Goal: Task Accomplishment & Management: Complete application form

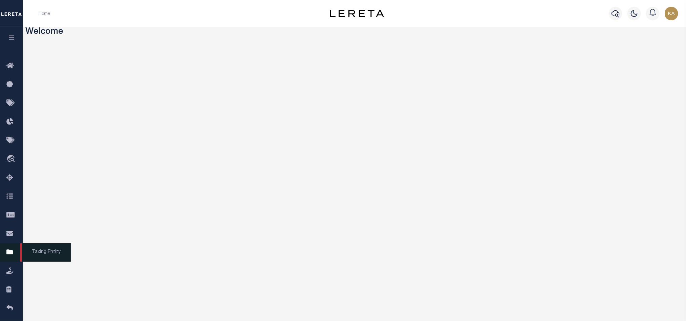
click at [7, 259] on link "Taxing Entity" at bounding box center [11, 252] width 23 height 19
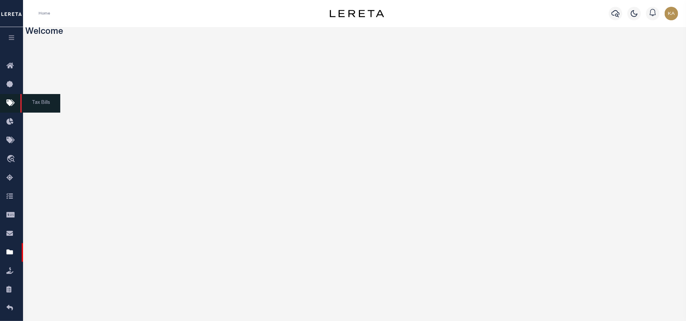
click at [12, 102] on icon at bounding box center [11, 103] width 11 height 8
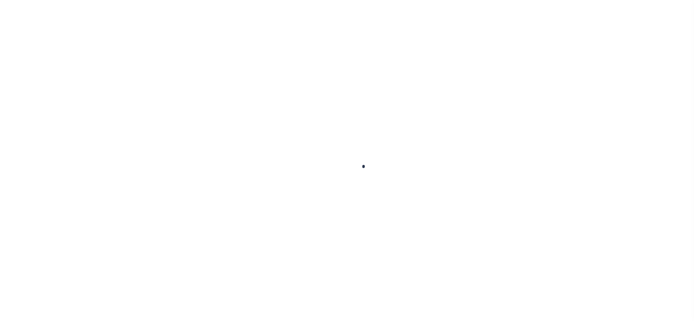
scroll to position [8, 0]
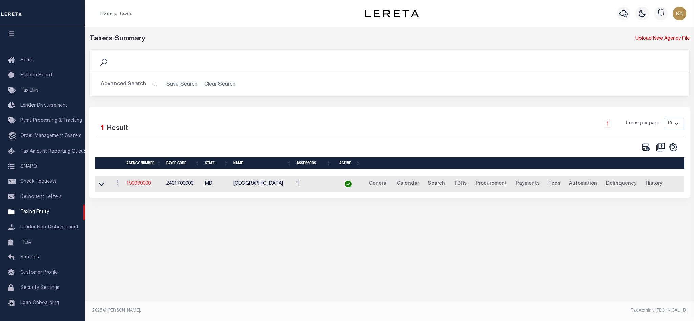
click at [128, 185] on link "190090000" at bounding box center [138, 183] width 24 height 5
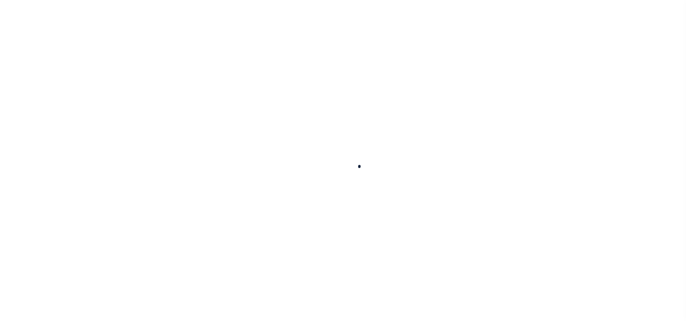
select select
checkbox input "false"
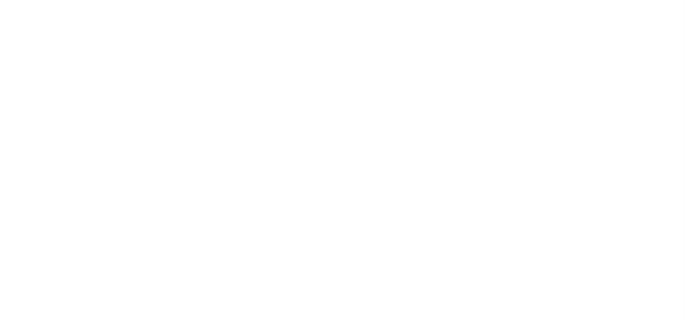
checkbox input "false"
type input "2401700000"
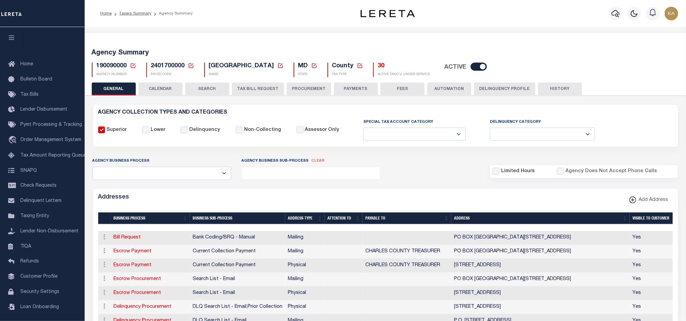
click at [269, 90] on button "TAX BILL REQUEST" at bounding box center [258, 89] width 52 height 13
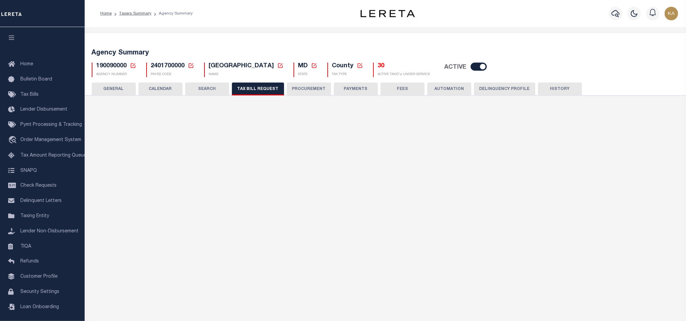
select select "22"
select select "false"
select select "1"
select select
select select "7803021001"
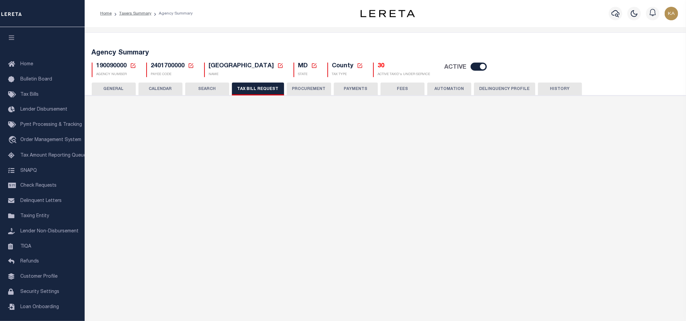
select select "2"
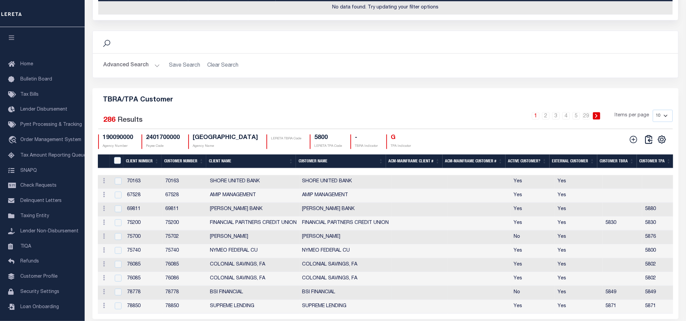
scroll to position [832, 0]
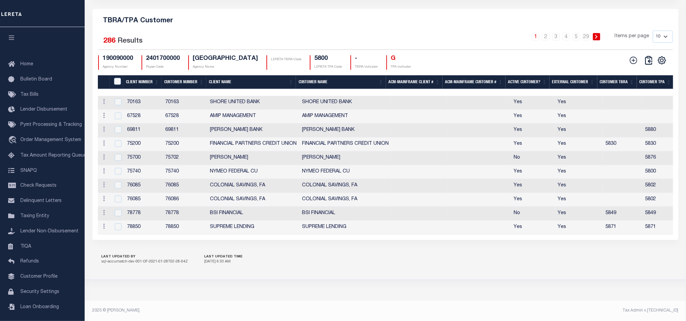
click at [578, 75] on th "External Customer" at bounding box center [573, 82] width 48 height 14
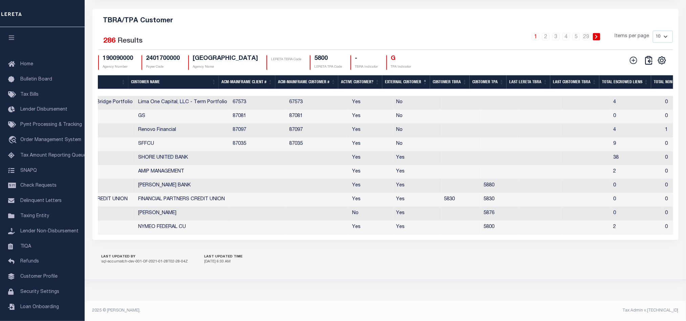
scroll to position [0, 174]
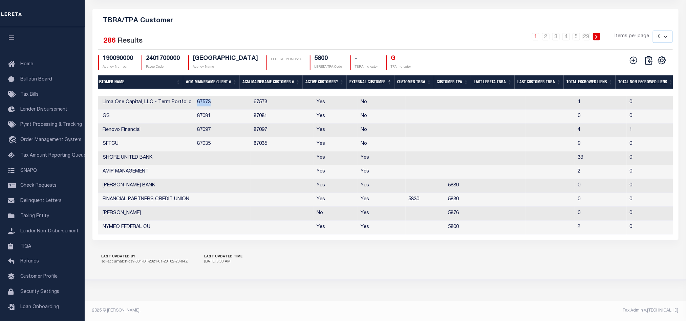
drag, startPoint x: 193, startPoint y: 97, endPoint x: 213, endPoint y: 94, distance: 19.9
click at [213, 96] on td "67573" at bounding box center [222, 103] width 57 height 14
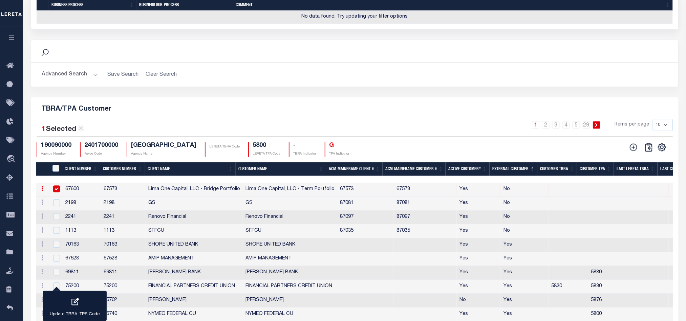
click at [68, 197] on td "67600" at bounding box center [82, 190] width 38 height 14
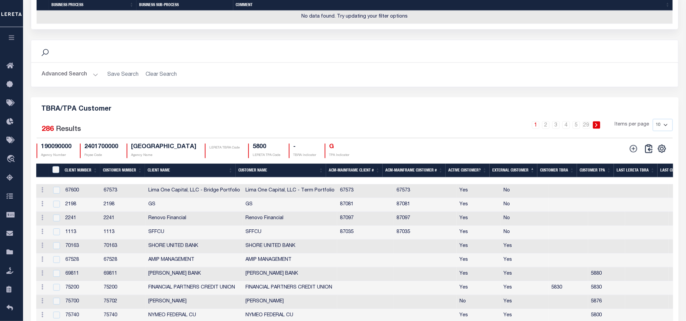
click at [68, 198] on td "67600" at bounding box center [82, 191] width 38 height 14
checkbox input "true"
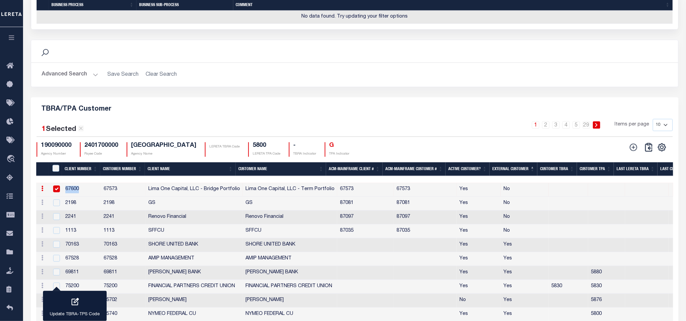
click at [70, 135] on div "1 Selected 286 Results" at bounding box center [112, 127] width 151 height 16
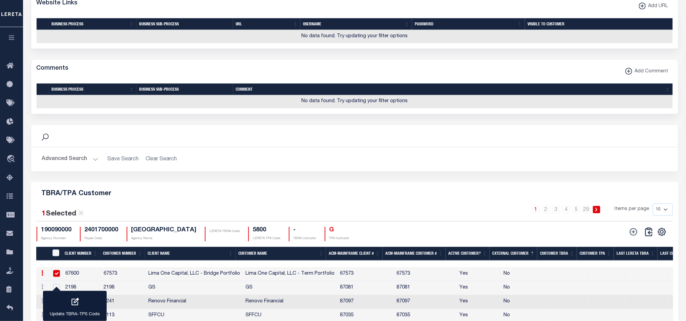
click at [70, 216] on div "1 Selected 286 Results" at bounding box center [112, 212] width 151 height 16
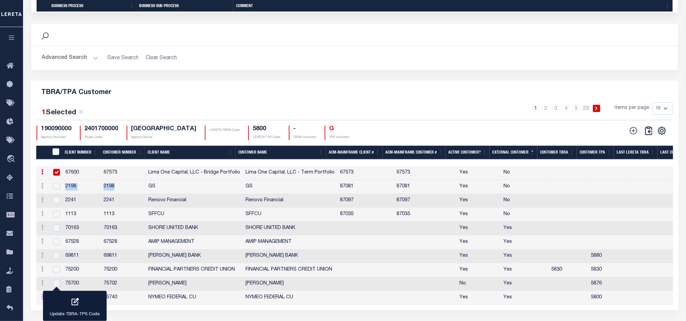
drag, startPoint x: 63, startPoint y: 200, endPoint x: 116, endPoint y: 199, distance: 52.8
click at [116, 194] on tr "Edit Delete 2198 2198 GS GS 87081 87081 Yes No 0 0 No Tharangini Puvvala" at bounding box center [511, 187] width 950 height 14
drag, startPoint x: 334, startPoint y: 200, endPoint x: 354, endPoint y: 200, distance: 20.0
click at [354, 194] on td "87081" at bounding box center [365, 187] width 57 height 14
checkbox input "true"
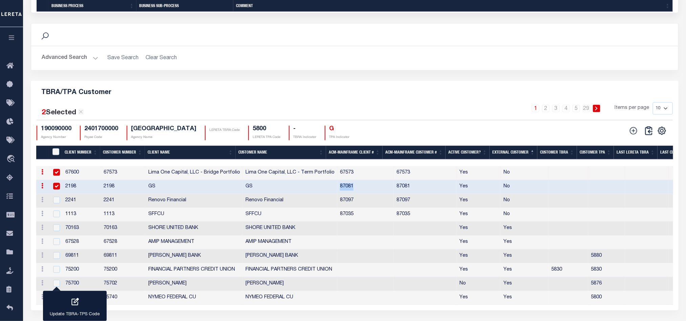
click at [391, 140] on div "190090000 Agency Number 2401700000 Payee Code CHARLES COUNTY Agency Name LERETA…" at bounding box center [302, 133] width 530 height 15
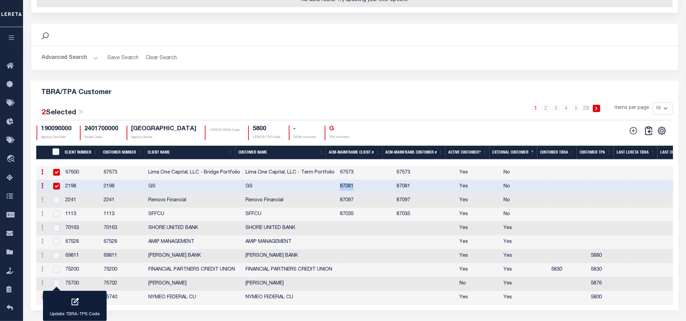
click at [391, 120] on div "1 2 3 4 5 … 29 Items per page 10 25 50 100" at bounding box center [435, 111] width 475 height 18
